Goal: Share content

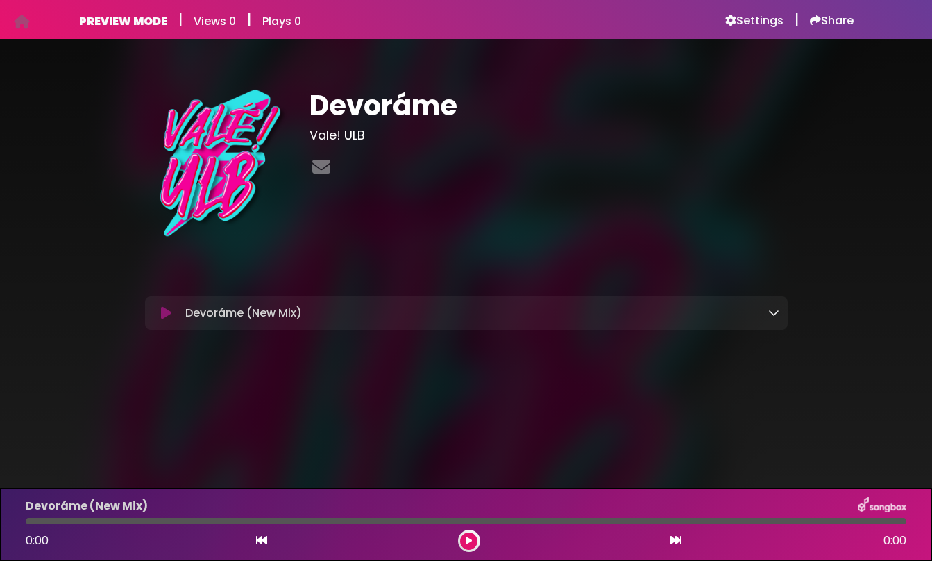
click at [160, 314] on button at bounding box center [166, 313] width 26 height 14
click at [459, 539] on div at bounding box center [469, 541] width 22 height 22
click at [473, 546] on button at bounding box center [468, 540] width 17 height 17
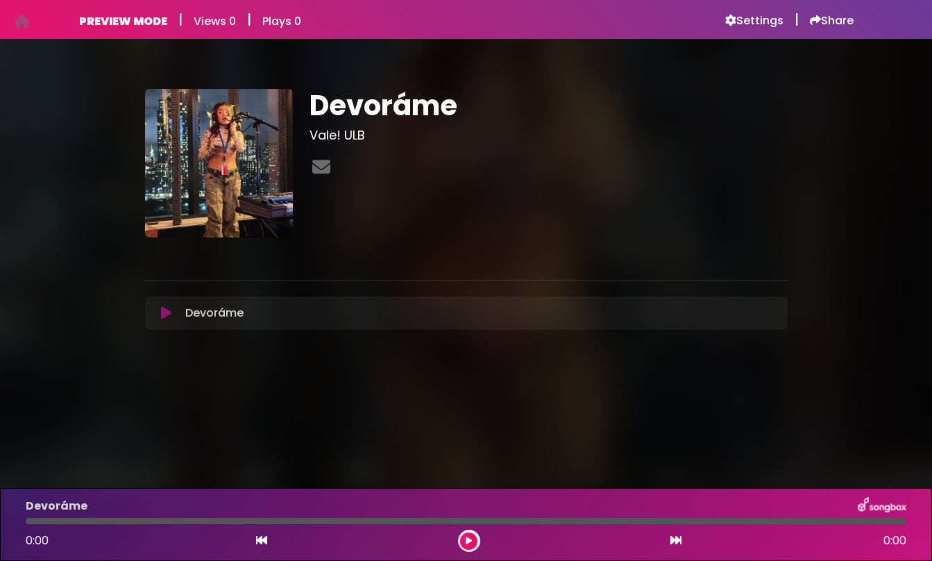
click at [158, 311] on button at bounding box center [166, 313] width 26 height 14
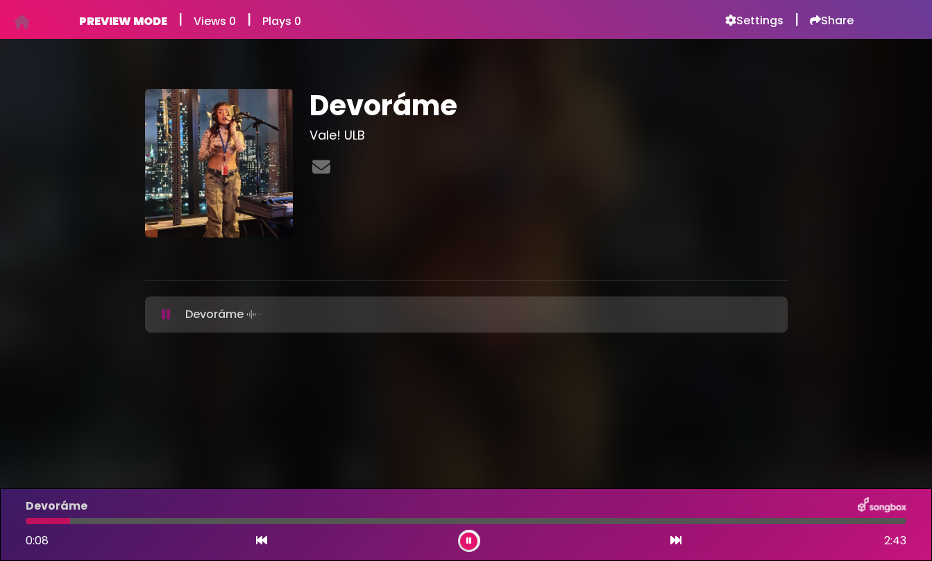
click at [163, 317] on icon at bounding box center [166, 314] width 9 height 14
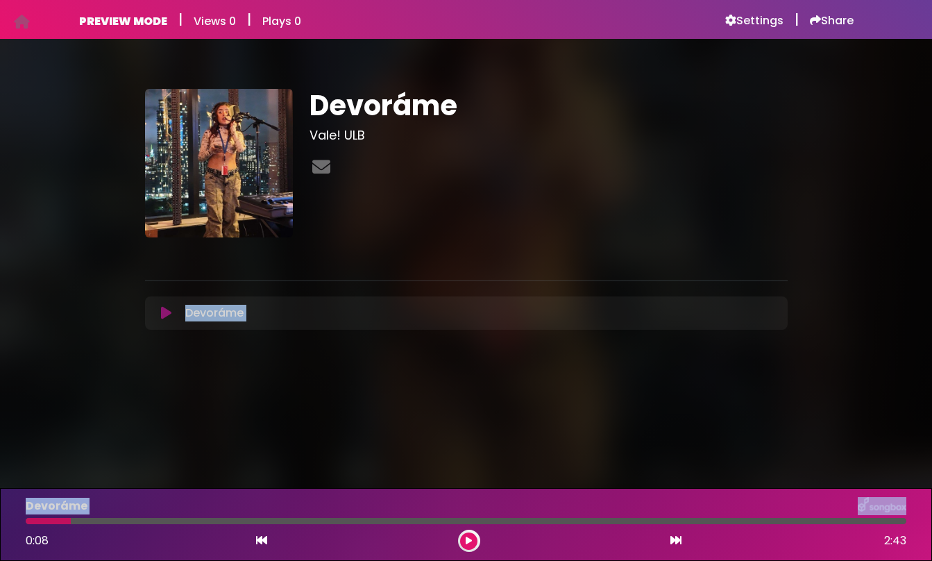
drag, startPoint x: 71, startPoint y: 522, endPoint x: -10, endPoint y: 520, distance: 81.9
click at [0, 520] on html "Your Private Link https://songbox.com/s/ab1614d8-8fb3-4513-8f6f-a387e677bda8 Co…" at bounding box center [466, 280] width 932 height 561
click at [110, 471] on body "Your Private Link https://songbox.com/s/ab1614d8-8fb3-4513-8f6f-a387e677bda8 Co…" at bounding box center [466, 280] width 932 height 561
drag, startPoint x: 71, startPoint y: 520, endPoint x: -19, endPoint y: 520, distance: 90.2
click at [0, 520] on html "Your Private Link https://songbox.com/s/ab1614d8-8fb3-4513-8f6f-a387e677bda8 Co…" at bounding box center [466, 280] width 932 height 561
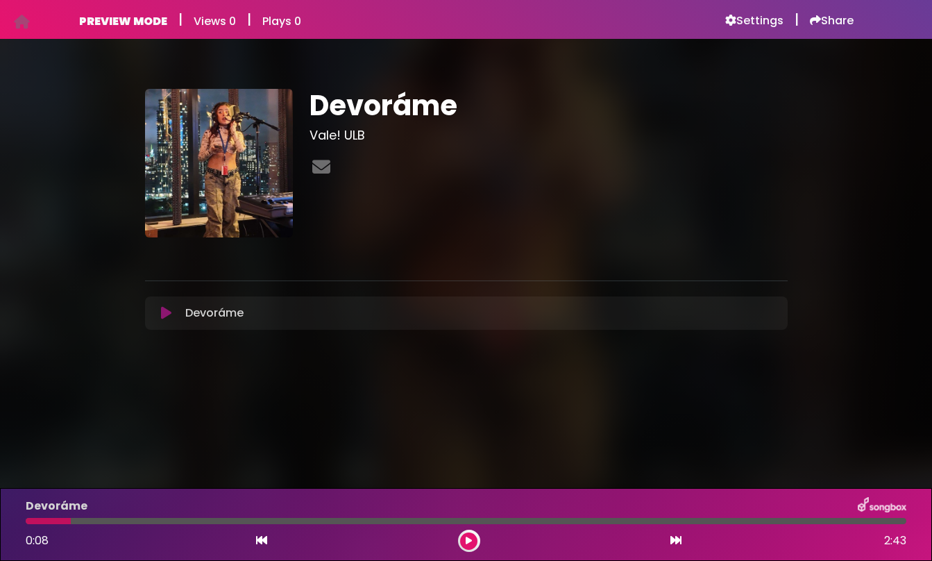
click at [57, 519] on div at bounding box center [48, 521] width 45 height 6
click at [267, 542] on icon at bounding box center [261, 539] width 11 height 11
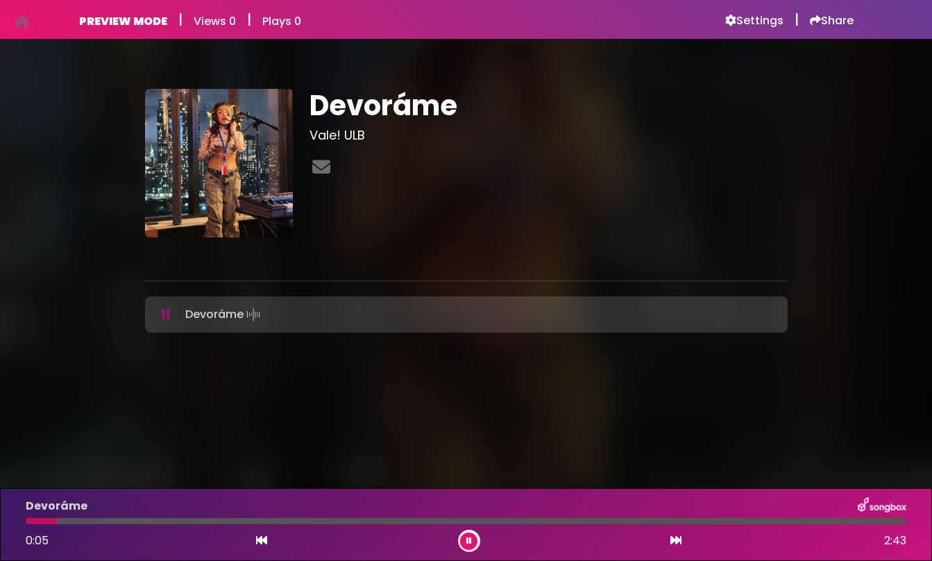
click at [267, 542] on icon at bounding box center [261, 539] width 11 height 11
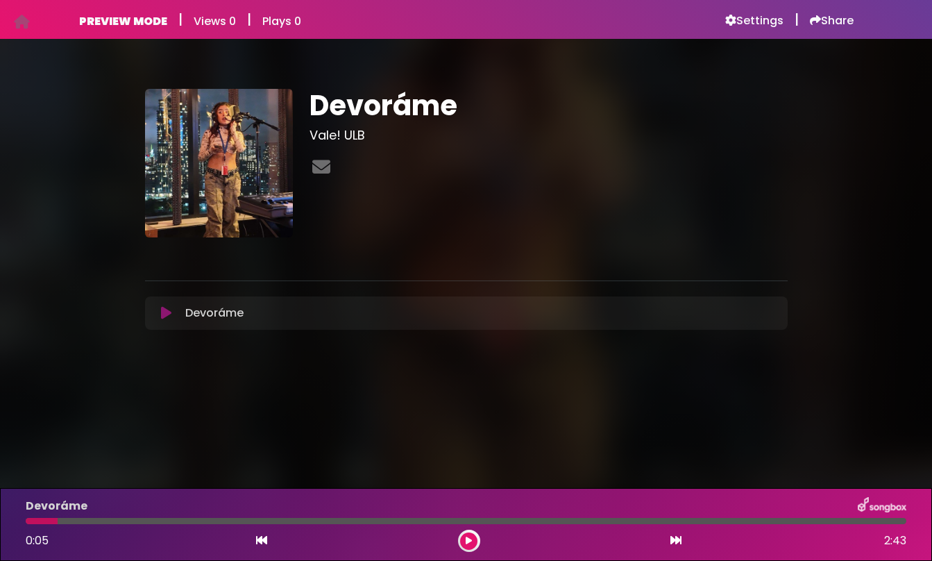
click at [267, 542] on icon at bounding box center [261, 539] width 11 height 11
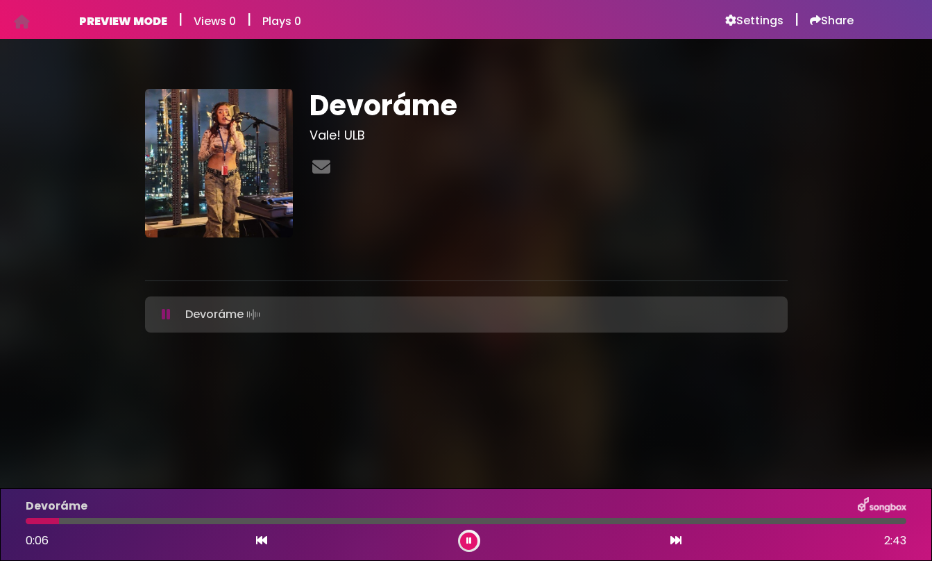
click at [267, 542] on icon at bounding box center [261, 539] width 11 height 11
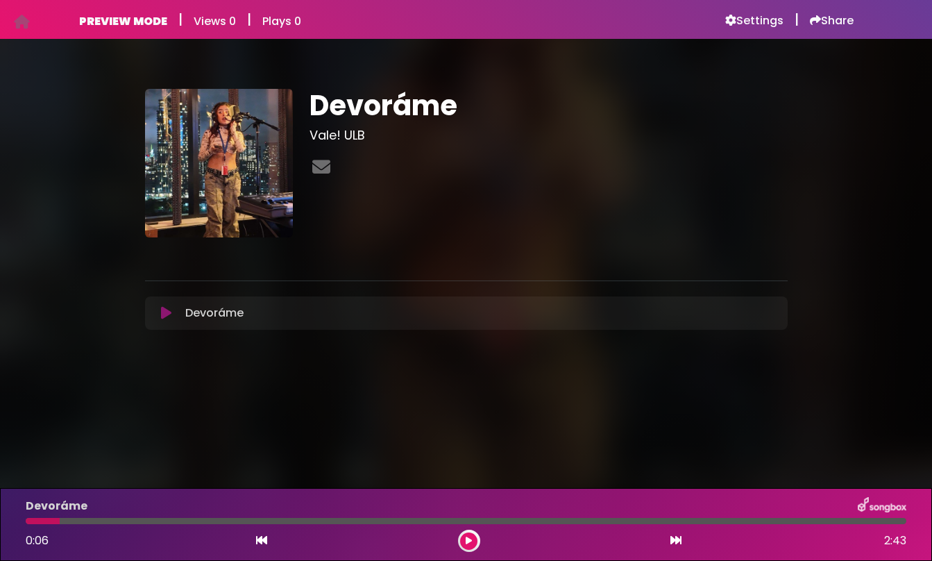
click at [261, 543] on icon at bounding box center [261, 539] width 11 height 11
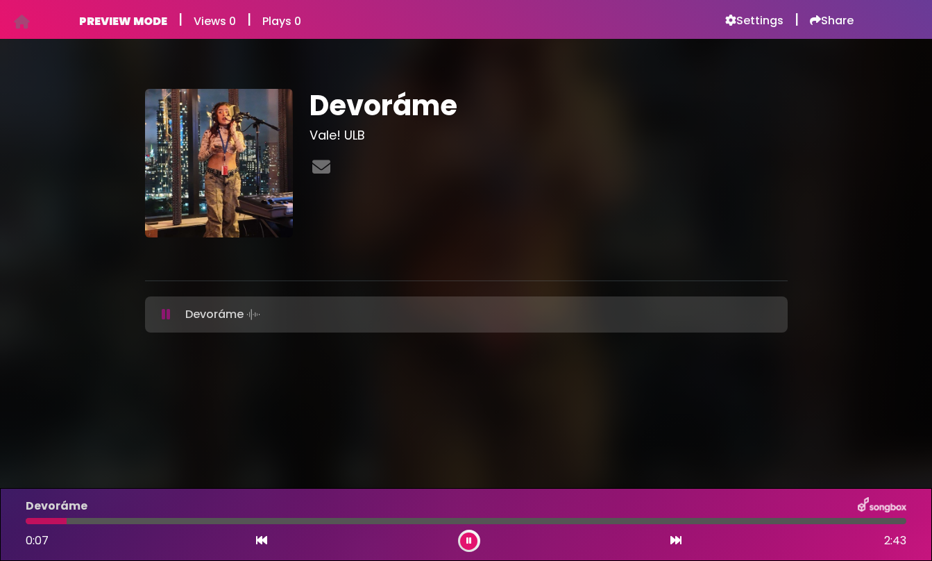
click at [467, 541] on icon at bounding box center [469, 541] width 6 height 8
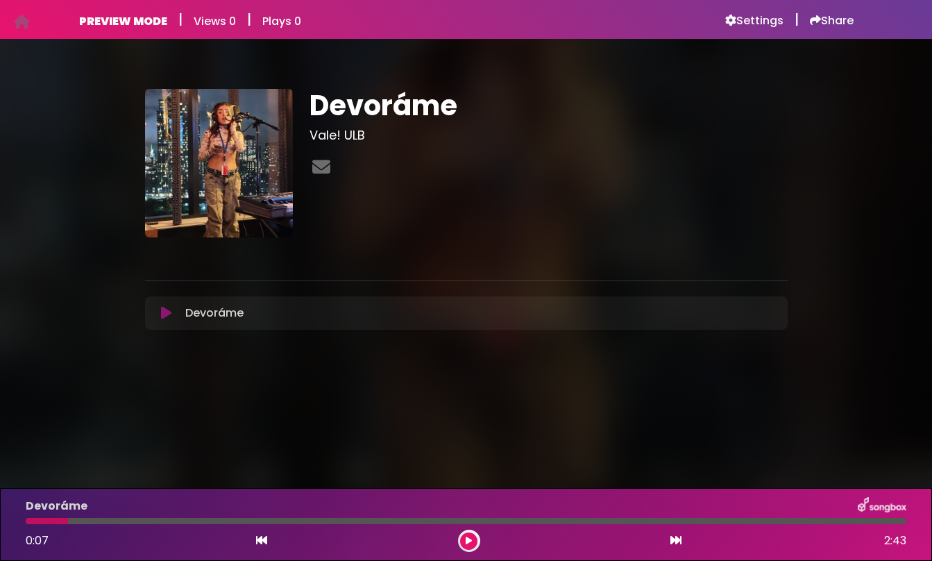
drag, startPoint x: 67, startPoint y: 522, endPoint x: 26, endPoint y: 521, distance: 41.0
click at [26, 521] on div at bounding box center [47, 521] width 42 height 6
click at [838, 19] on h6 "Share" at bounding box center [832, 21] width 44 height 14
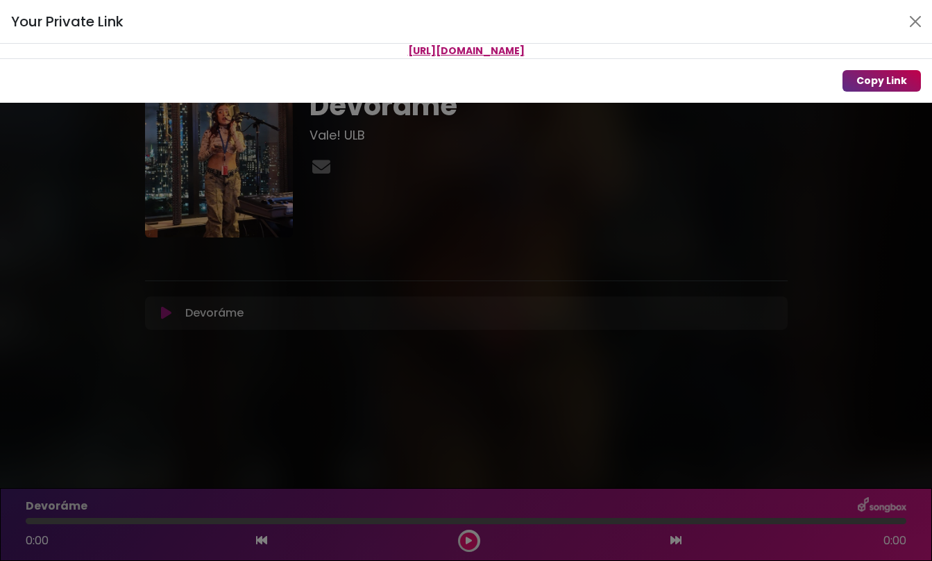
click at [868, 83] on button "Copy Link" at bounding box center [882, 81] width 78 height 22
click at [337, 237] on div "Your Private Link [URL][DOMAIN_NAME] Copy Link" at bounding box center [466, 280] width 932 height 561
